Goal: Task Accomplishment & Management: Manage account settings

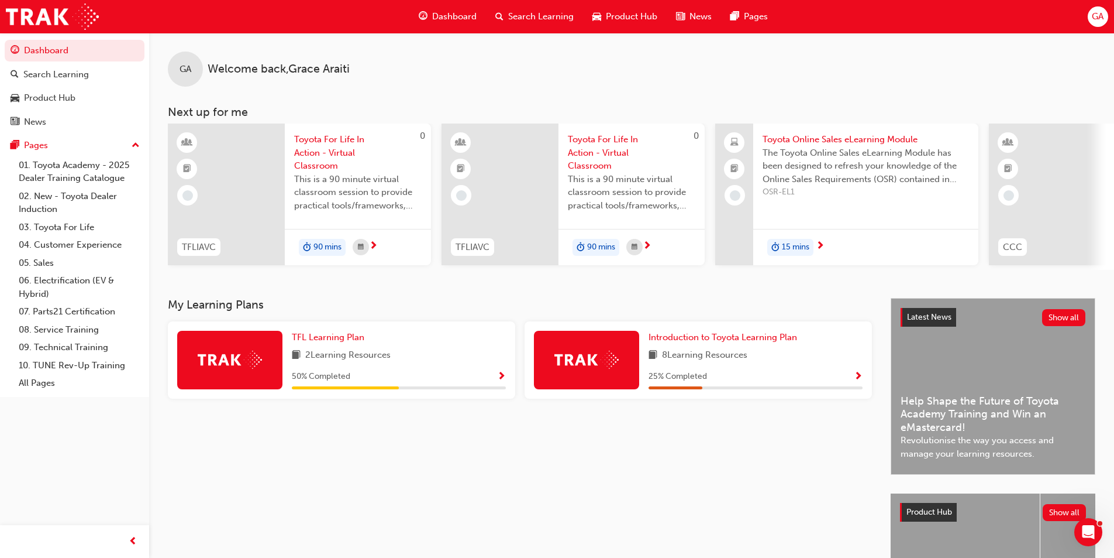
click at [1101, 9] on div "GA" at bounding box center [1098, 16] width 20 height 20
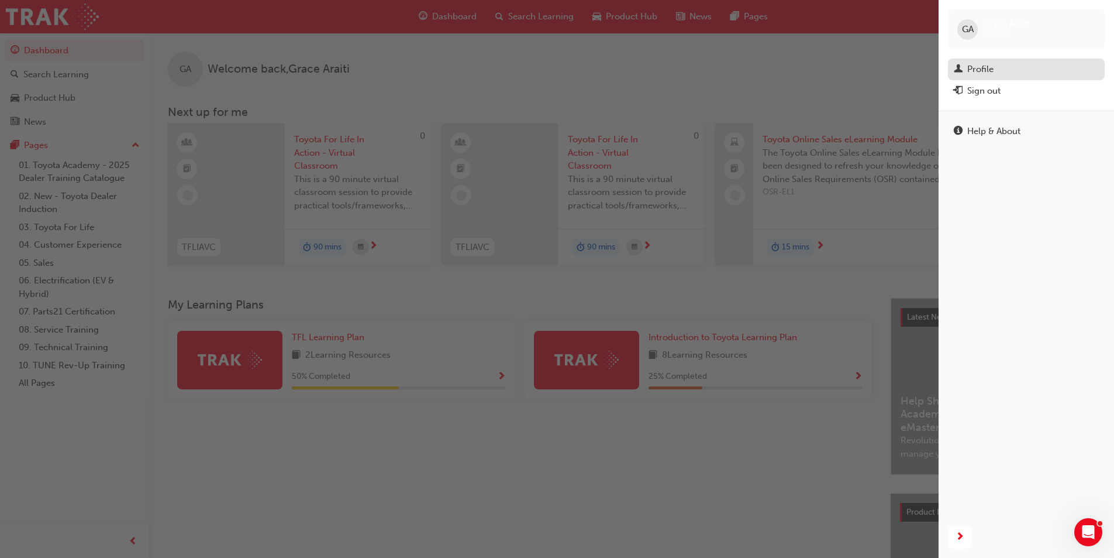
click at [1010, 61] on link "Profile" at bounding box center [1026, 70] width 157 height 22
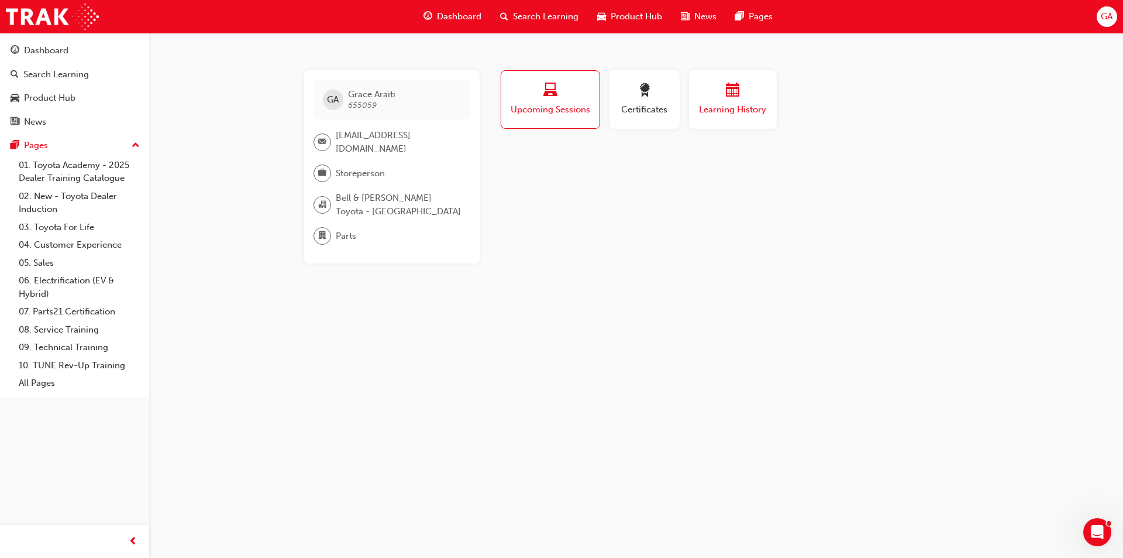
click at [741, 115] on span "Learning History" at bounding box center [733, 109] width 70 height 13
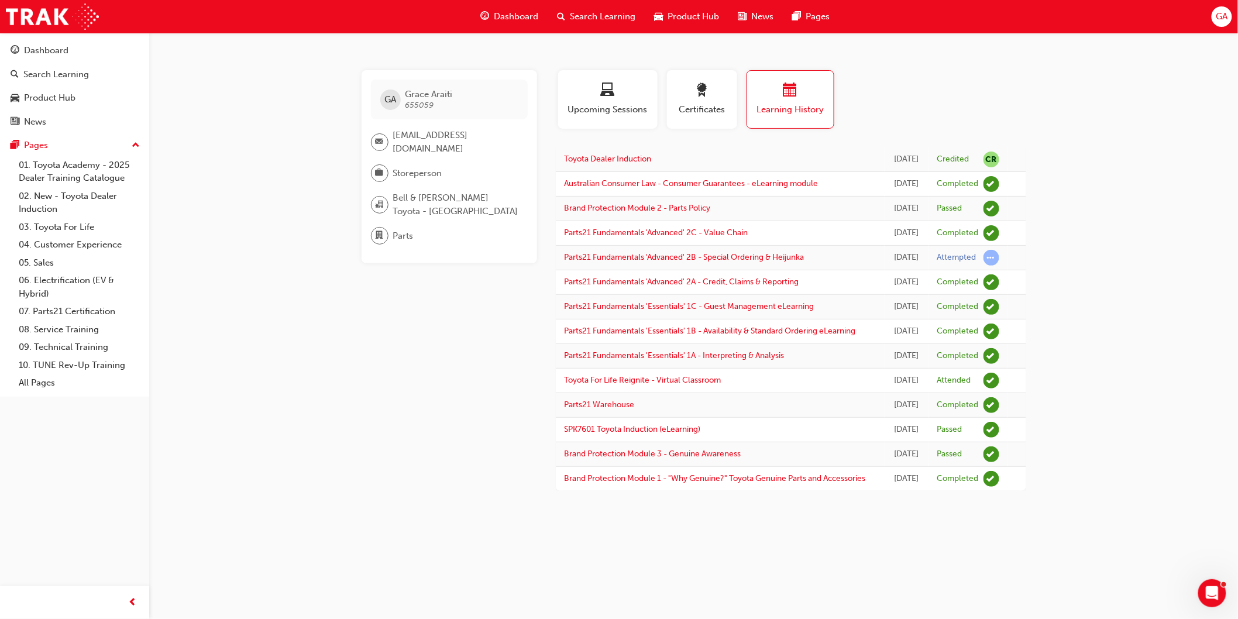
click at [391, 491] on div "GA Grace Araiti 655059 deptstaff@bellandmoirtoyota.com.au Storeperson Bell & Mo…" at bounding box center [459, 280] width 194 height 421
click at [1123, 11] on span "GA" at bounding box center [1222, 16] width 12 height 13
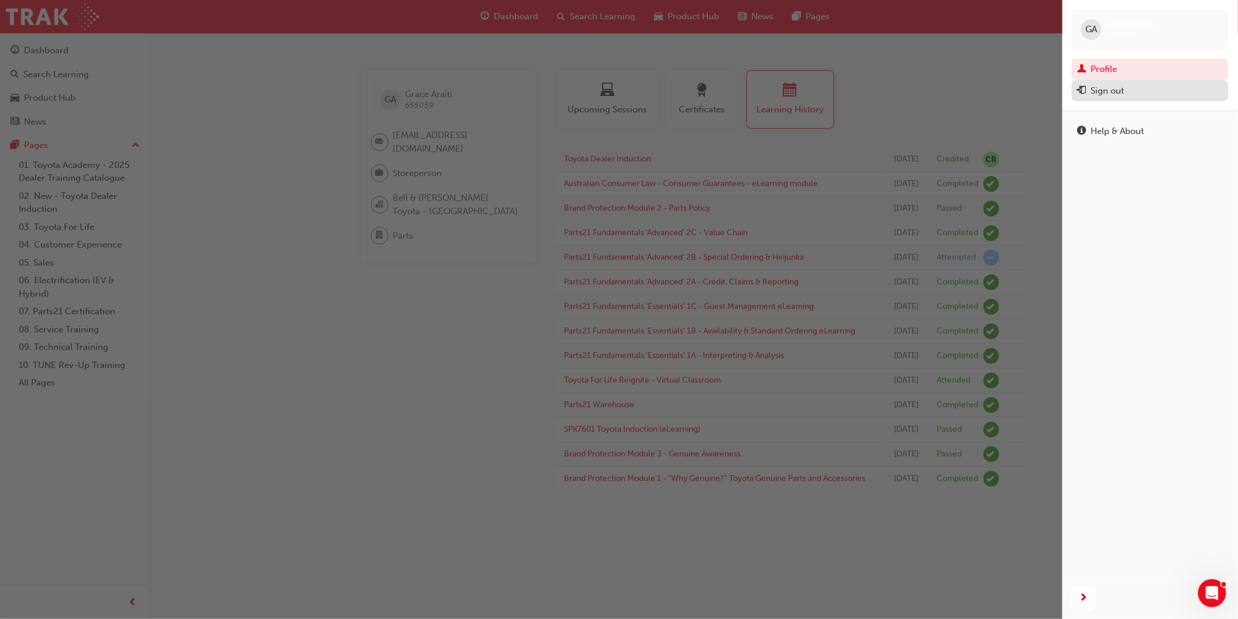
click at [1092, 90] on div "Sign out" at bounding box center [1107, 90] width 33 height 13
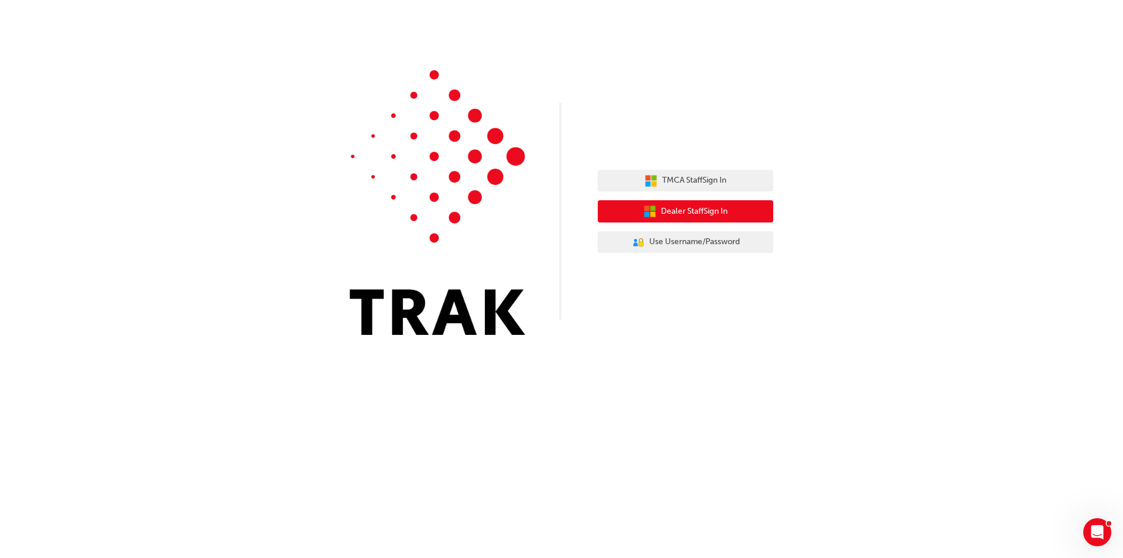
click at [712, 215] on span "Dealer Staff Sign In" at bounding box center [694, 211] width 67 height 13
